Goal: Task Accomplishment & Management: Use online tool/utility

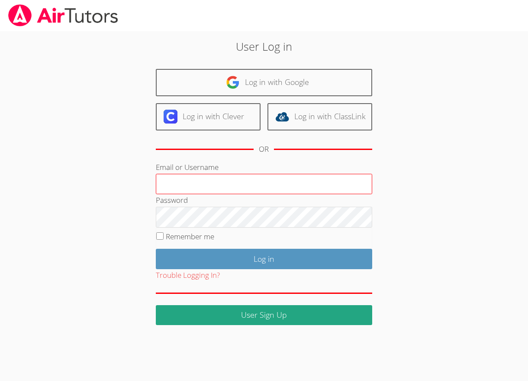
click at [183, 181] on input "Email or Username" at bounding box center [264, 184] width 216 height 21
type input "amparsons1682@yahoo.com"
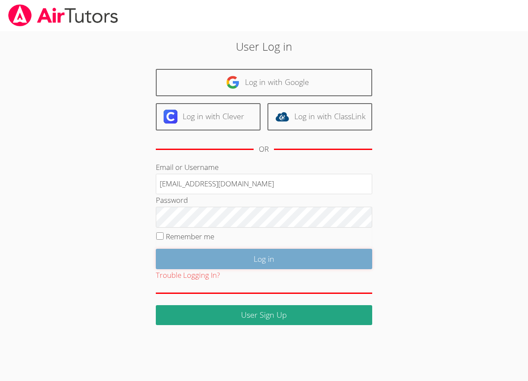
click at [269, 256] on input "Log in" at bounding box center [264, 259] width 216 height 20
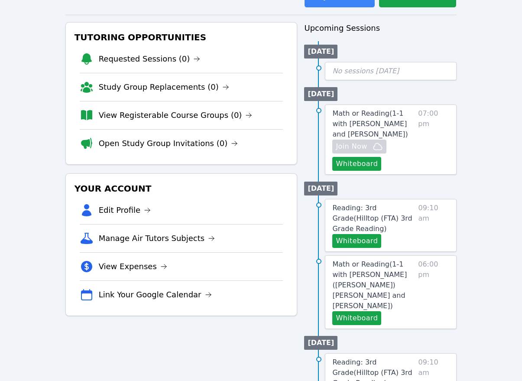
scroll to position [87, 0]
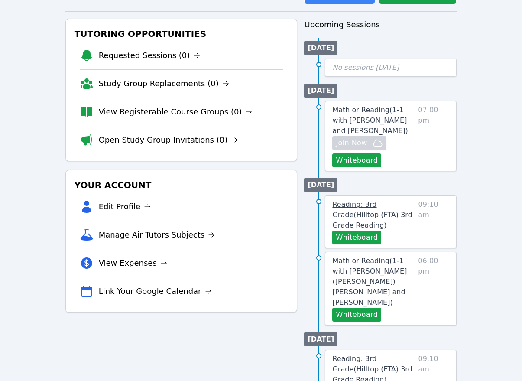
click at [371, 203] on span "Reading: 3rd Grade ( Hilltop (FTA) 3rd Grade Reading )" at bounding box center [372, 214] width 80 height 29
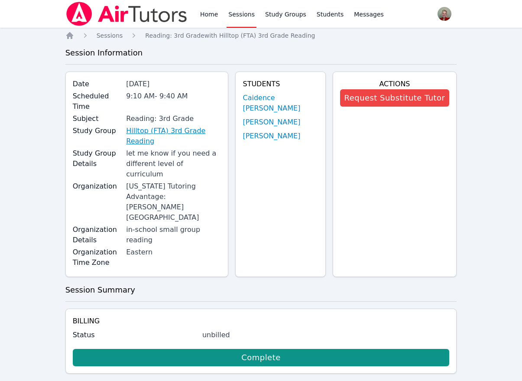
click at [175, 126] on link "Hilltop (FTA) 3rd Grade Reading" at bounding box center [173, 136] width 95 height 21
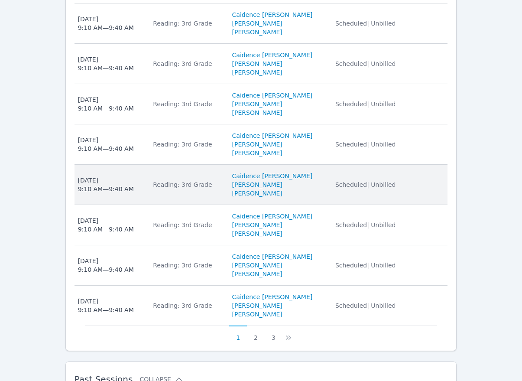
scroll to position [546, 0]
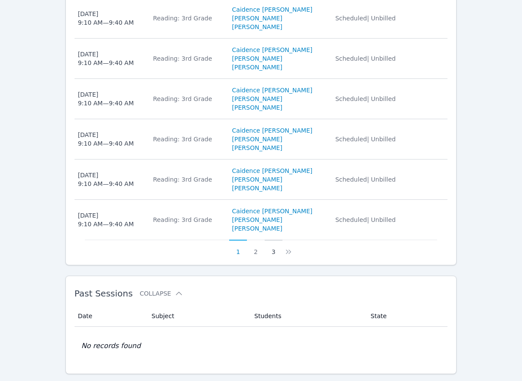
click at [273, 239] on button "3" at bounding box center [274, 247] width 18 height 16
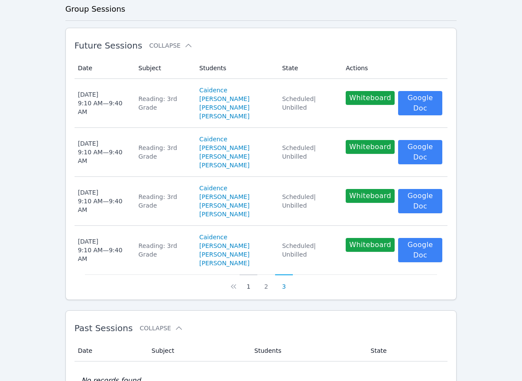
click at [249, 274] on button "1" at bounding box center [248, 282] width 18 height 16
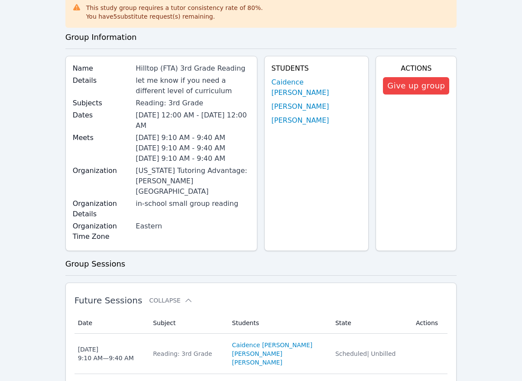
scroll to position [2, 0]
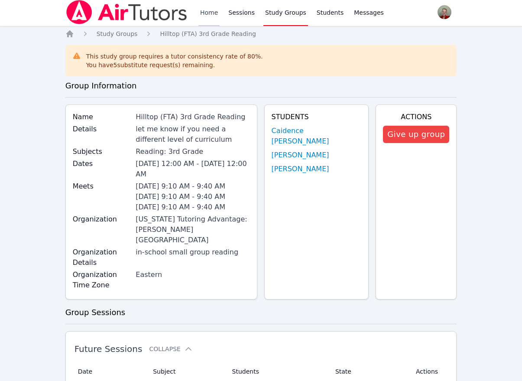
click at [212, 9] on link "Home" at bounding box center [208, 12] width 21 height 28
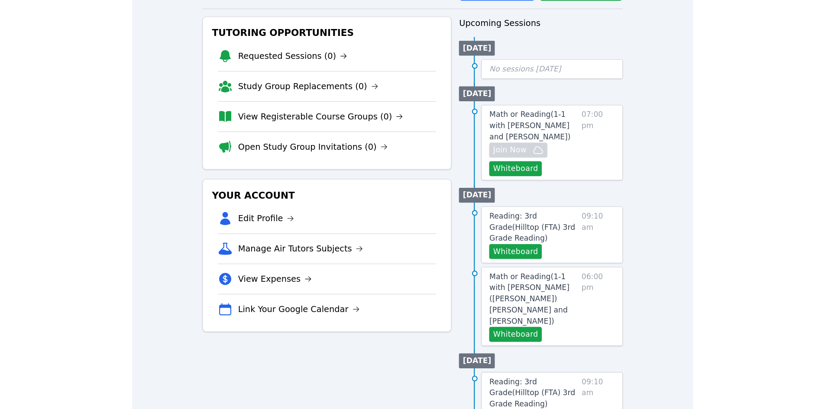
scroll to position [132, 0]
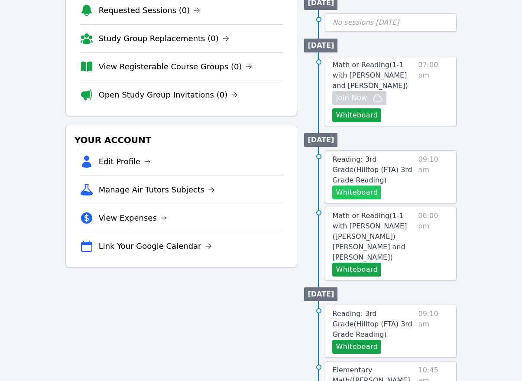
click at [363, 185] on button "Whiteboard" at bounding box center [356, 192] width 49 height 14
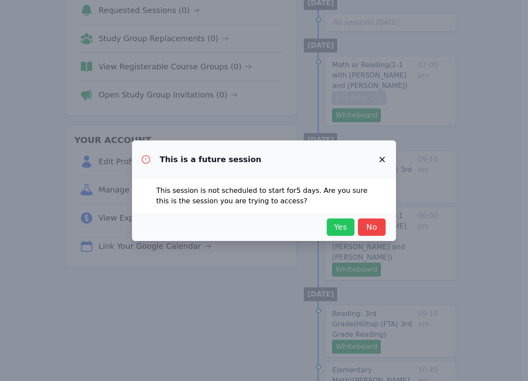
click at [338, 226] on span "Yes" at bounding box center [340, 227] width 19 height 12
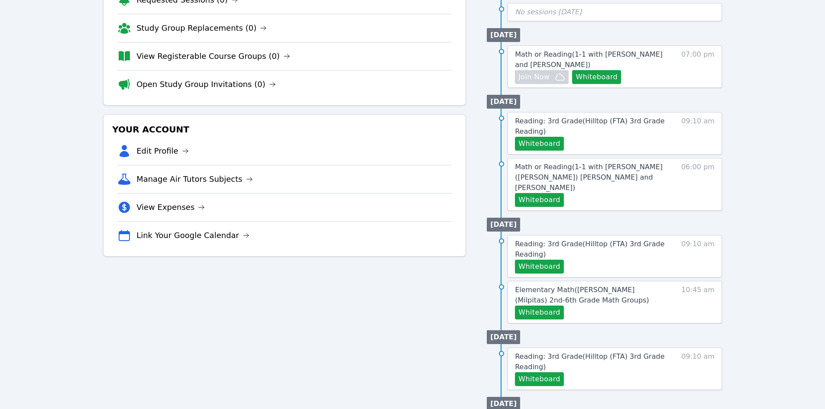
click at [318, 306] on div "Tutoring Opportunities Requested Sessions (0) Study Group Replacements (0) View…" at bounding box center [284, 294] width 363 height 662
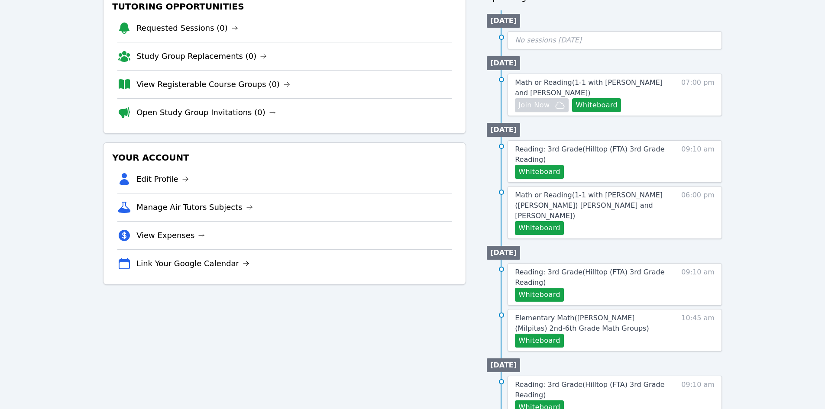
scroll to position [88, 0]
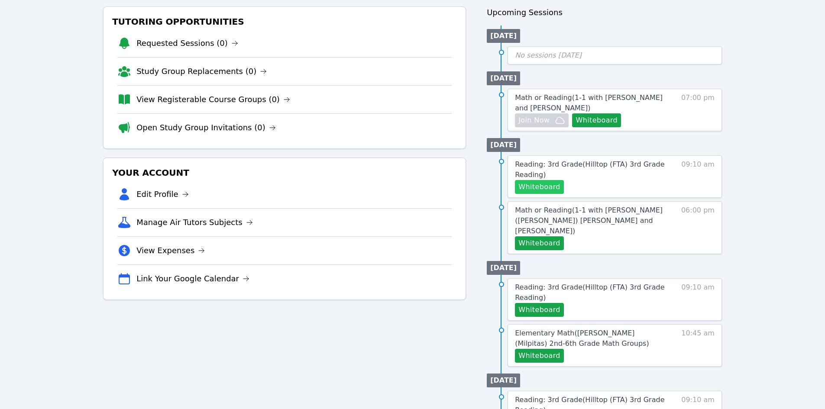
click at [528, 187] on button "Whiteboard" at bounding box center [539, 187] width 49 height 14
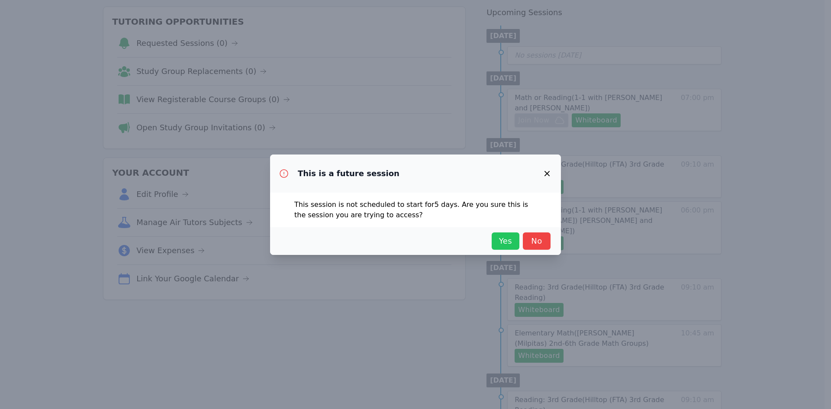
click at [504, 243] on span "Yes" at bounding box center [505, 241] width 19 height 12
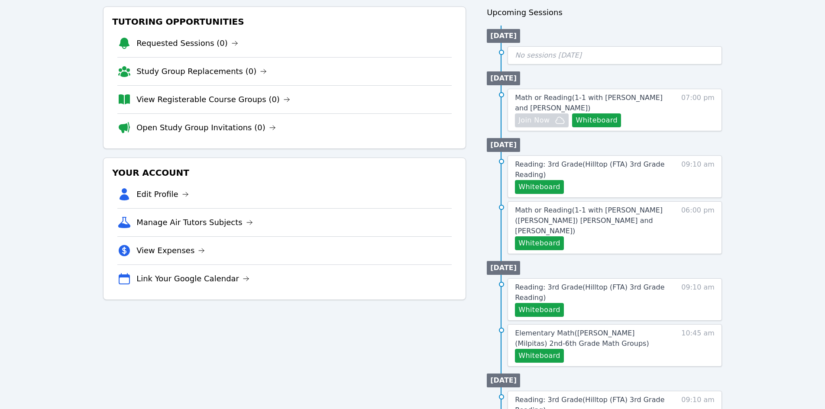
click at [412, 349] on div "Tutoring Opportunities Requested Sessions (0) Study Group Replacements (0) View…" at bounding box center [284, 337] width 363 height 662
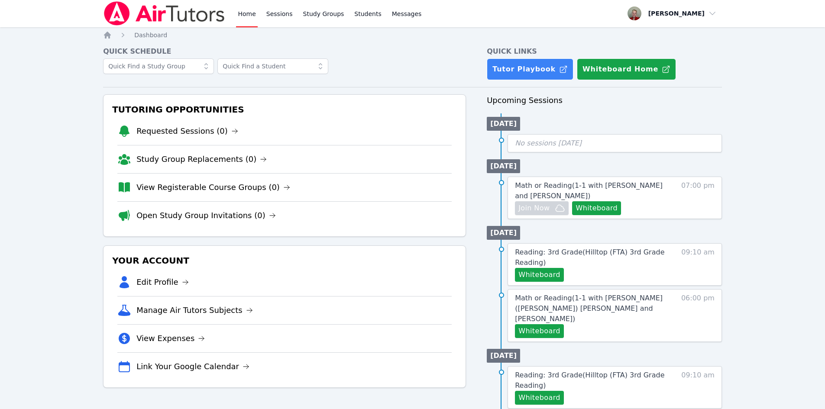
scroll to position [0, 0]
